Goal: Task Accomplishment & Management: Manage account settings

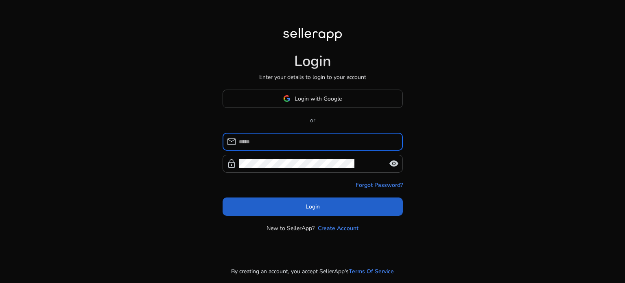
type input "**********"
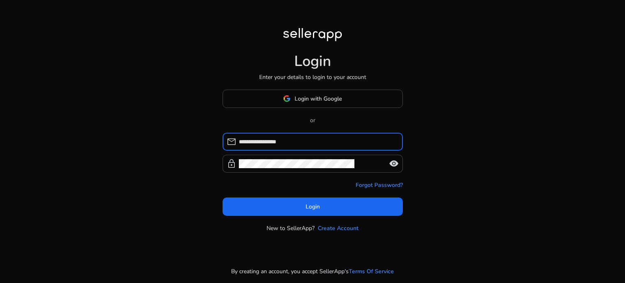
click at [325, 198] on span at bounding box center [313, 207] width 180 height 20
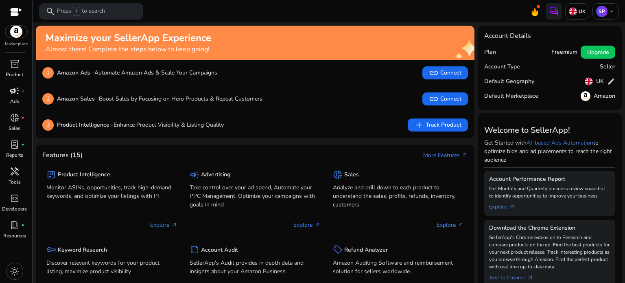
click at [13, 94] on span "campaign" at bounding box center [15, 91] width 10 height 10
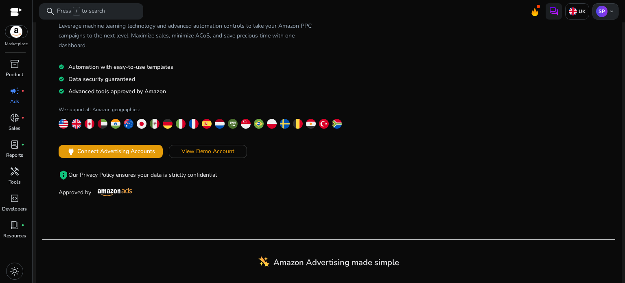
click at [604, 9] on p "SP" at bounding box center [601, 11] width 11 height 11
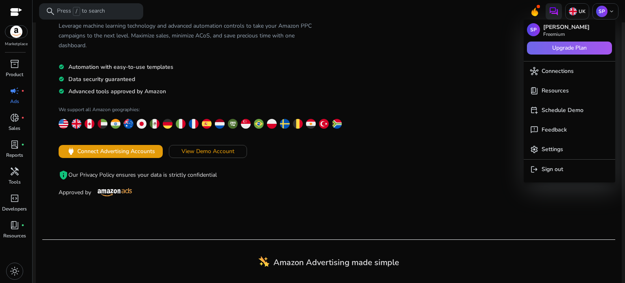
click at [553, 44] on span "Upgrade Plan" at bounding box center [569, 48] width 35 height 9
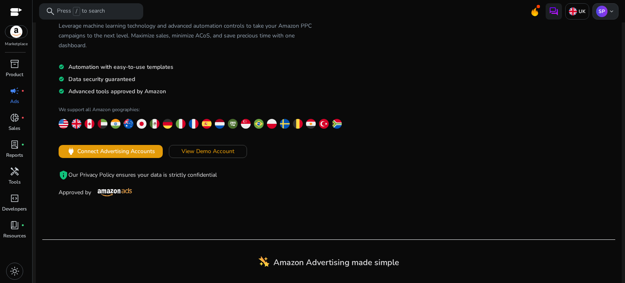
click at [596, 14] on p "SP" at bounding box center [601, 11] width 11 height 11
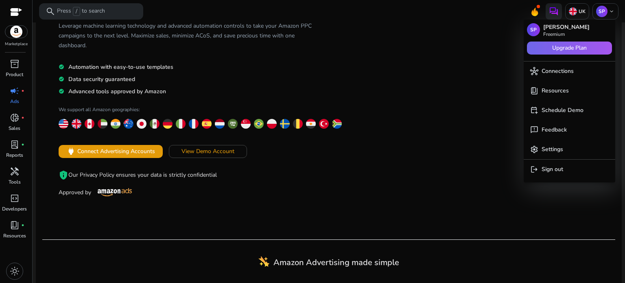
click at [567, 45] on span "Upgrade Plan" at bounding box center [569, 48] width 35 height 9
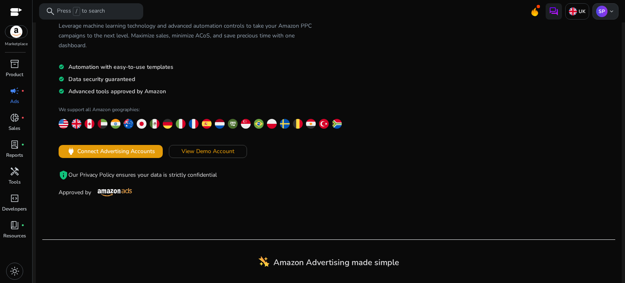
click at [593, 17] on div "SP keyboard_arrow_down" at bounding box center [606, 11] width 26 height 16
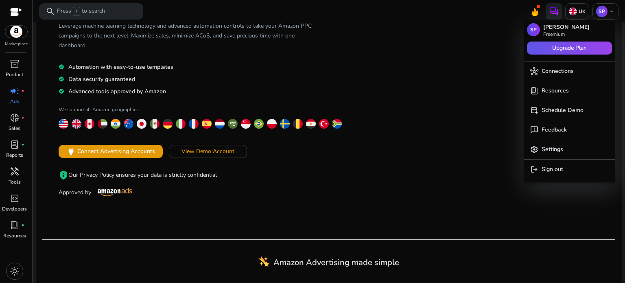
click at [575, 42] on span at bounding box center [569, 48] width 85 height 20
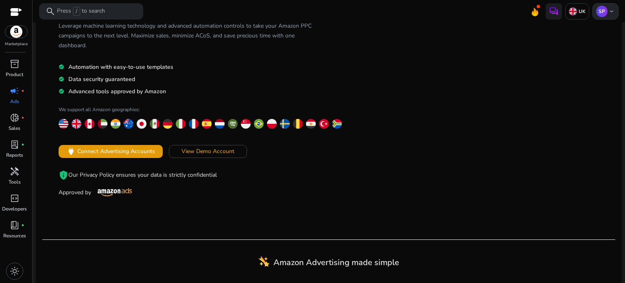
click at [593, 13] on div "SP keyboard_arrow_down" at bounding box center [606, 11] width 26 height 16
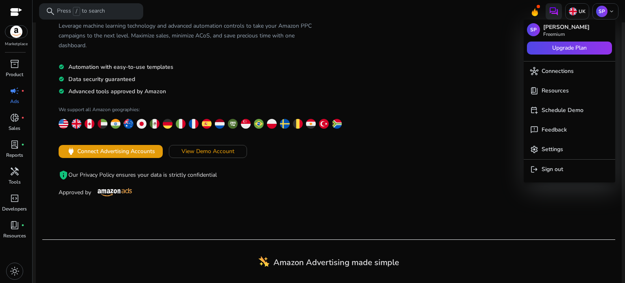
click at [571, 33] on p "Freemium" at bounding box center [566, 34] width 46 height 5
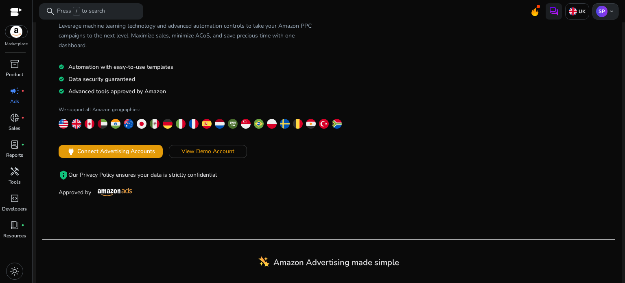
click at [608, 8] on span "keyboard_arrow_down" at bounding box center [611, 11] width 7 height 7
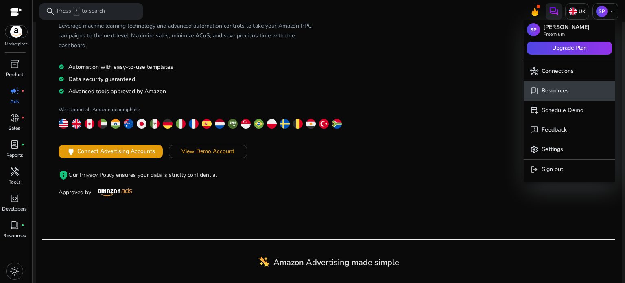
click at [563, 85] on button "book_4 Resources" at bounding box center [570, 91] width 92 height 20
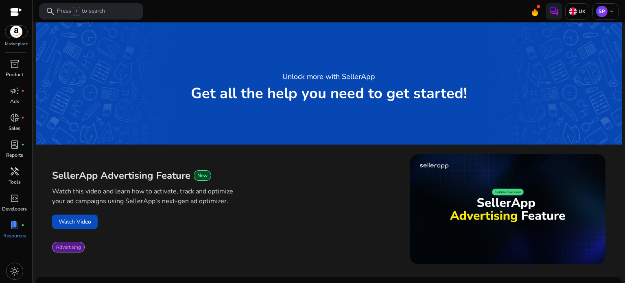
click at [22, 26] on img at bounding box center [16, 32] width 22 height 12
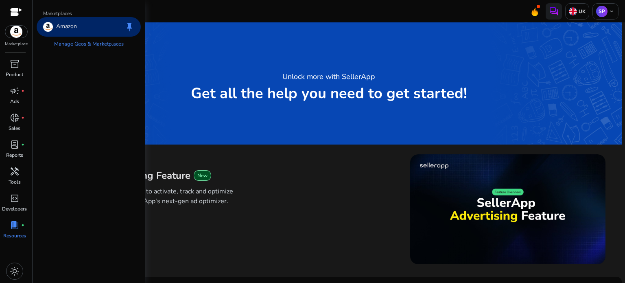
click at [14, 12] on div at bounding box center [16, 12] width 12 height 9
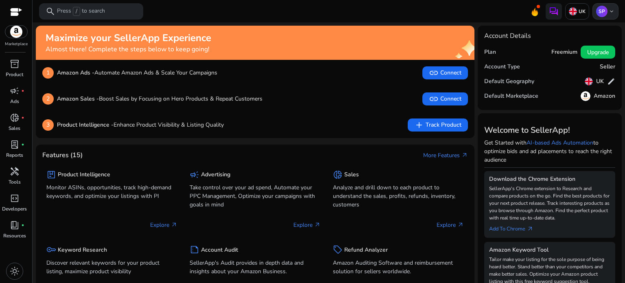
click at [599, 11] on p "SP" at bounding box center [601, 11] width 11 height 11
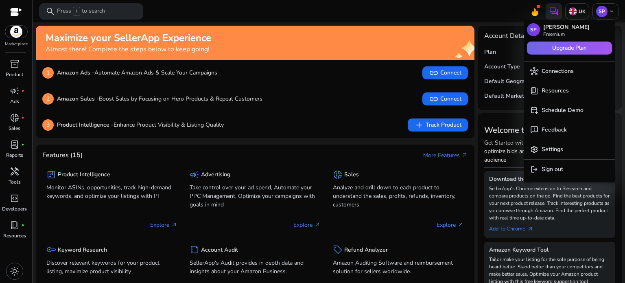
click at [573, 47] on span "Upgrade Plan" at bounding box center [569, 48] width 35 height 9
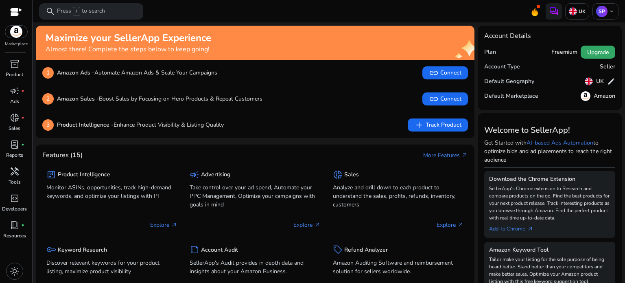
click at [588, 57] on span at bounding box center [598, 52] width 35 height 20
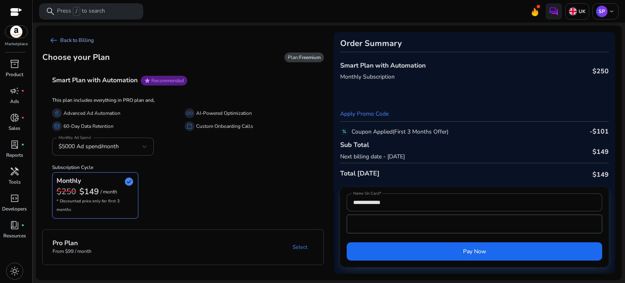
click at [54, 38] on span "arrow_left_alt" at bounding box center [54, 40] width 10 height 10
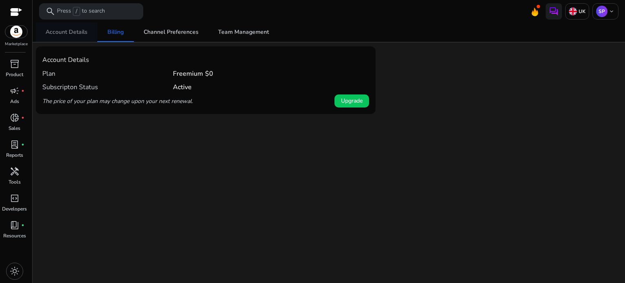
click at [81, 31] on span "Account Details" at bounding box center [67, 32] width 42 height 6
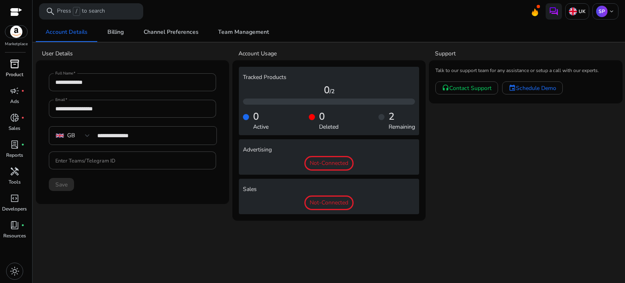
click at [15, 65] on span "inventory_2" at bounding box center [15, 64] width 10 height 10
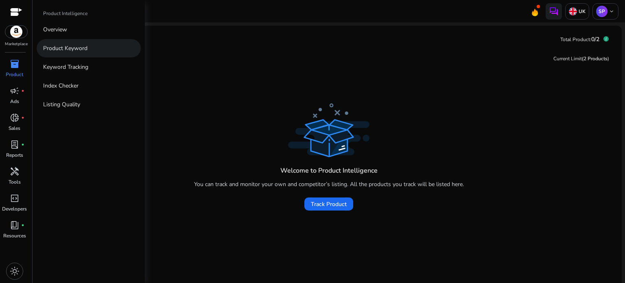
click at [61, 46] on p "Product Keyword" at bounding box center [65, 48] width 44 height 9
